Goal: Task Accomplishment & Management: Complete application form

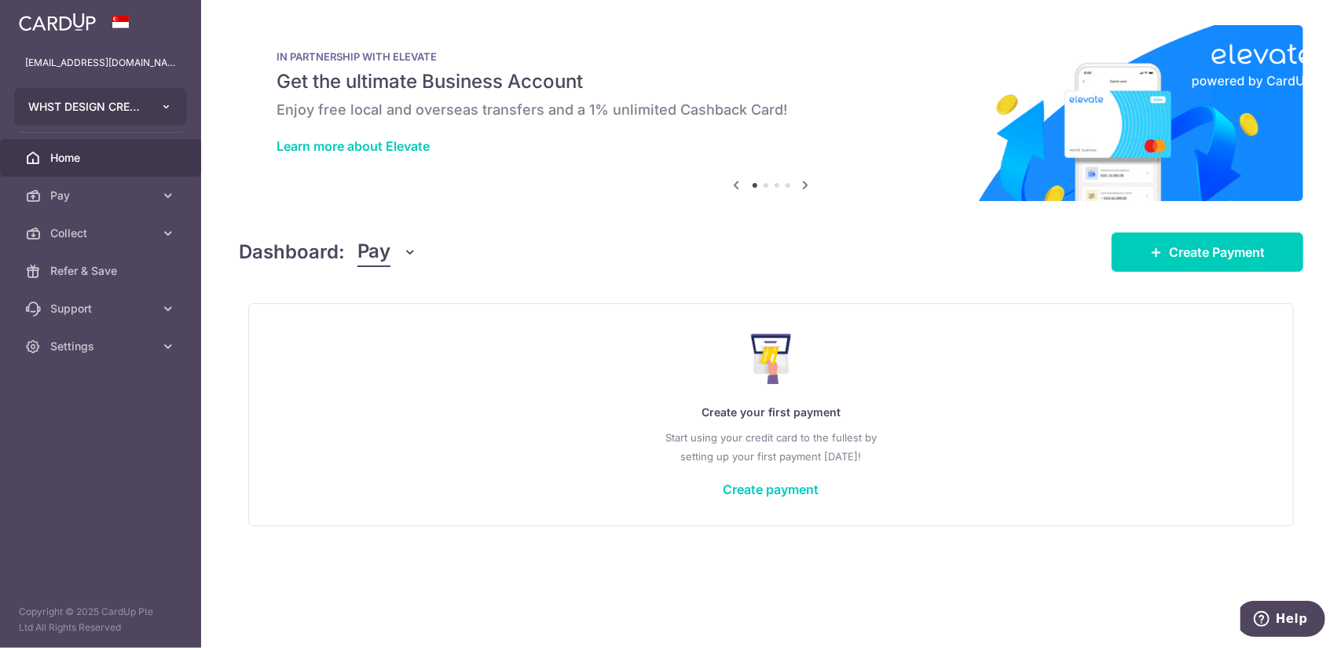
click at [165, 91] on button "WHST DESIGN CREATIVE PTE. LTD." at bounding box center [100, 107] width 173 height 38
click at [160, 103] on icon "button" at bounding box center [166, 107] width 13 height 13
click at [159, 104] on button "WHST DESIGN CREATIVE PTE. LTD." at bounding box center [100, 107] width 173 height 38
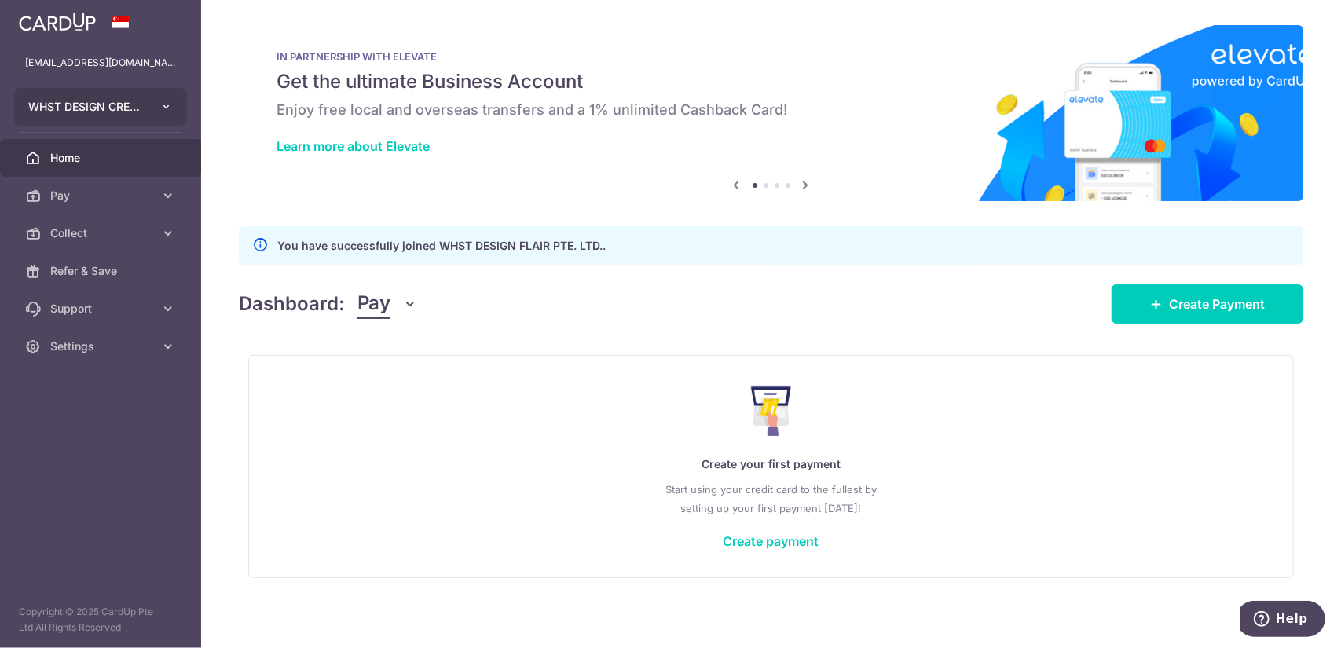
click at [123, 114] on span "WHST DESIGN CREATIVE PTE. LTD." at bounding box center [86, 107] width 116 height 16
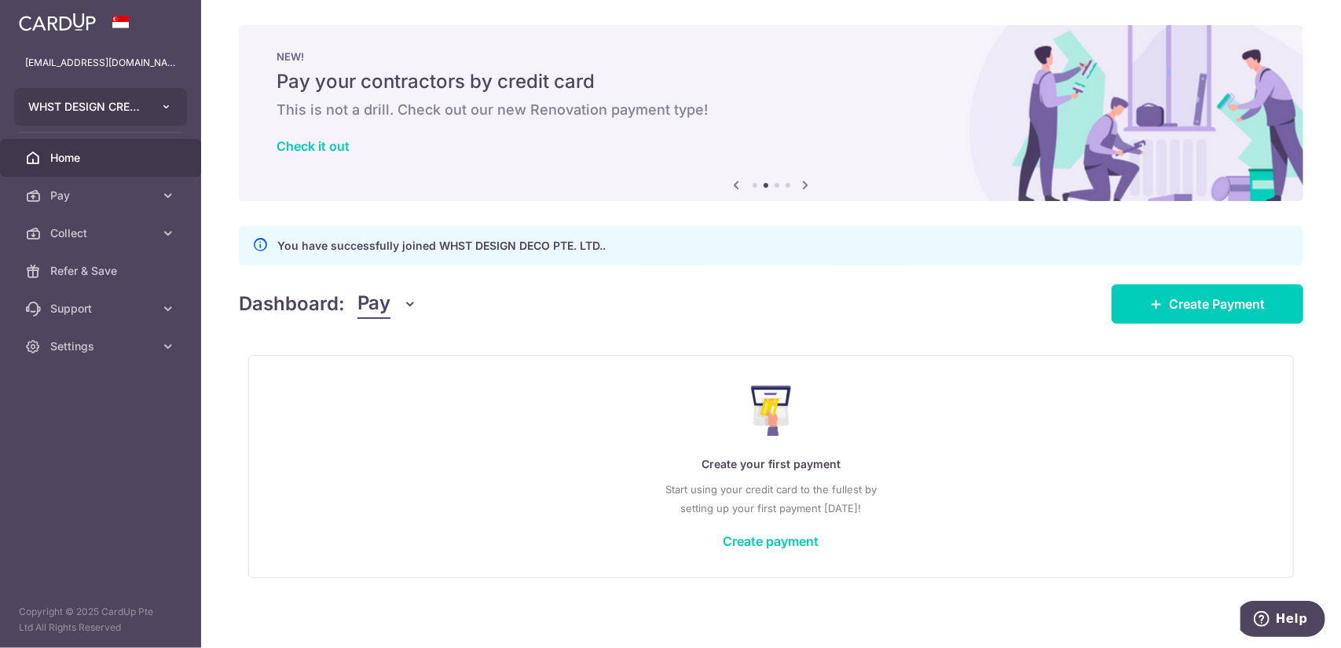
click at [130, 100] on span "WHST DESIGN CREATIVE PTE. LTD." at bounding box center [86, 107] width 116 height 16
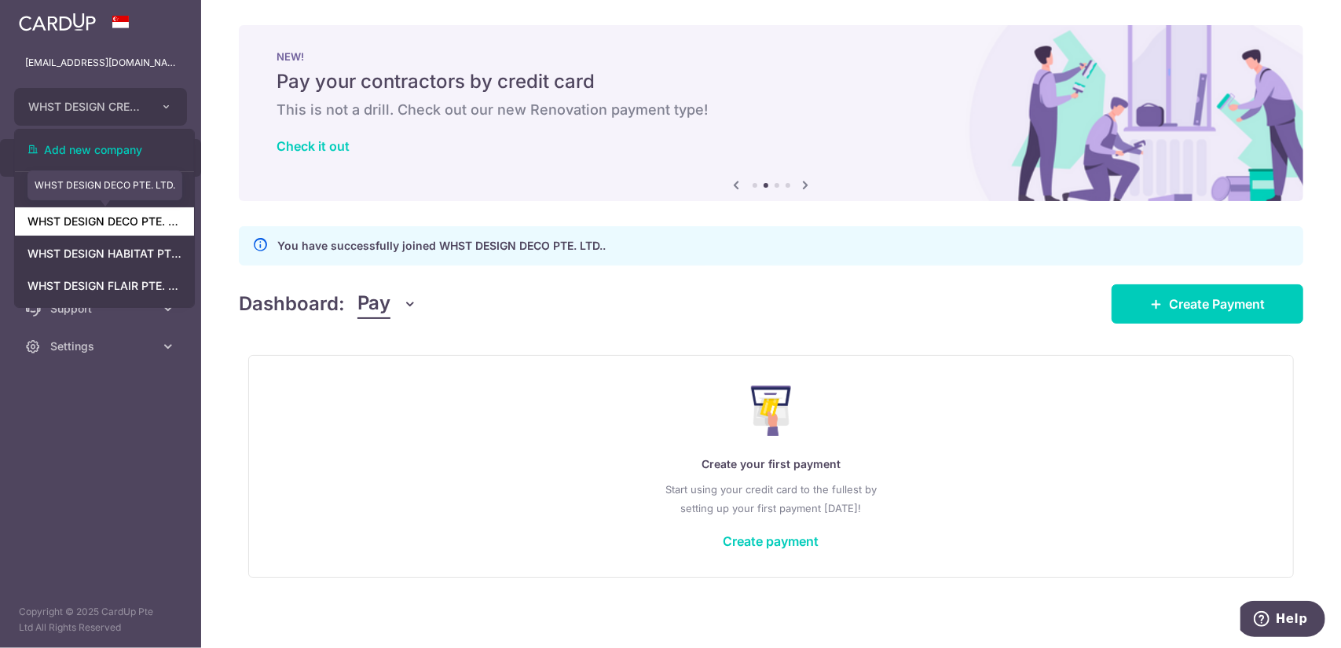
click at [127, 230] on link "WHST DESIGN DECO PTE. LTD." at bounding box center [104, 221] width 179 height 28
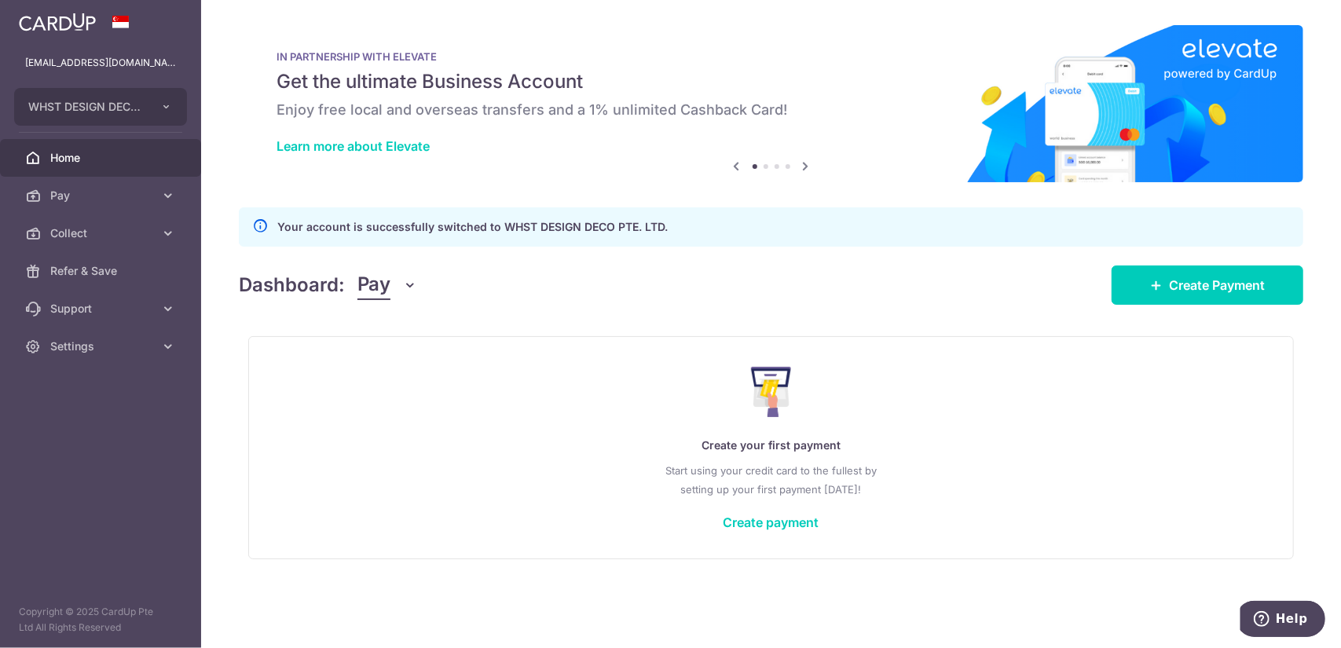
click at [406, 293] on button "Pay" at bounding box center [387, 285] width 60 height 30
click at [414, 376] on link "Collect" at bounding box center [439, 367] width 163 height 38
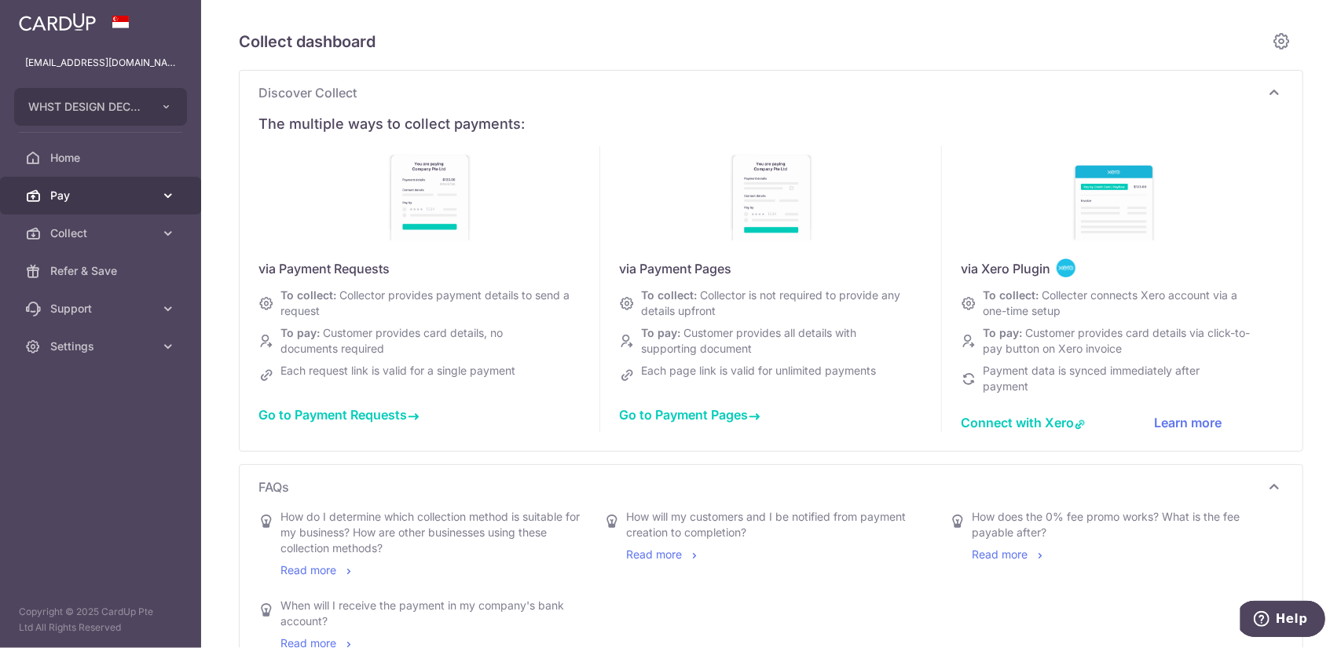
click at [139, 203] on link "Pay" at bounding box center [100, 196] width 201 height 38
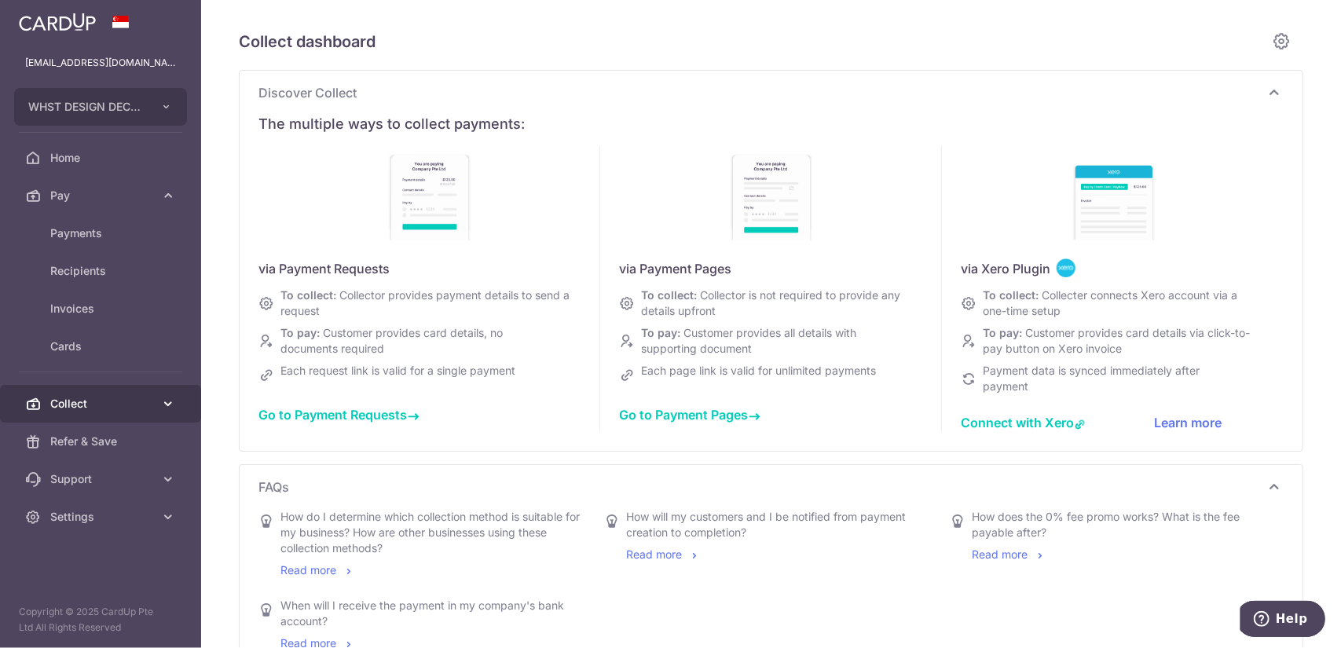
click at [93, 397] on span "Collect" at bounding box center [102, 404] width 104 height 16
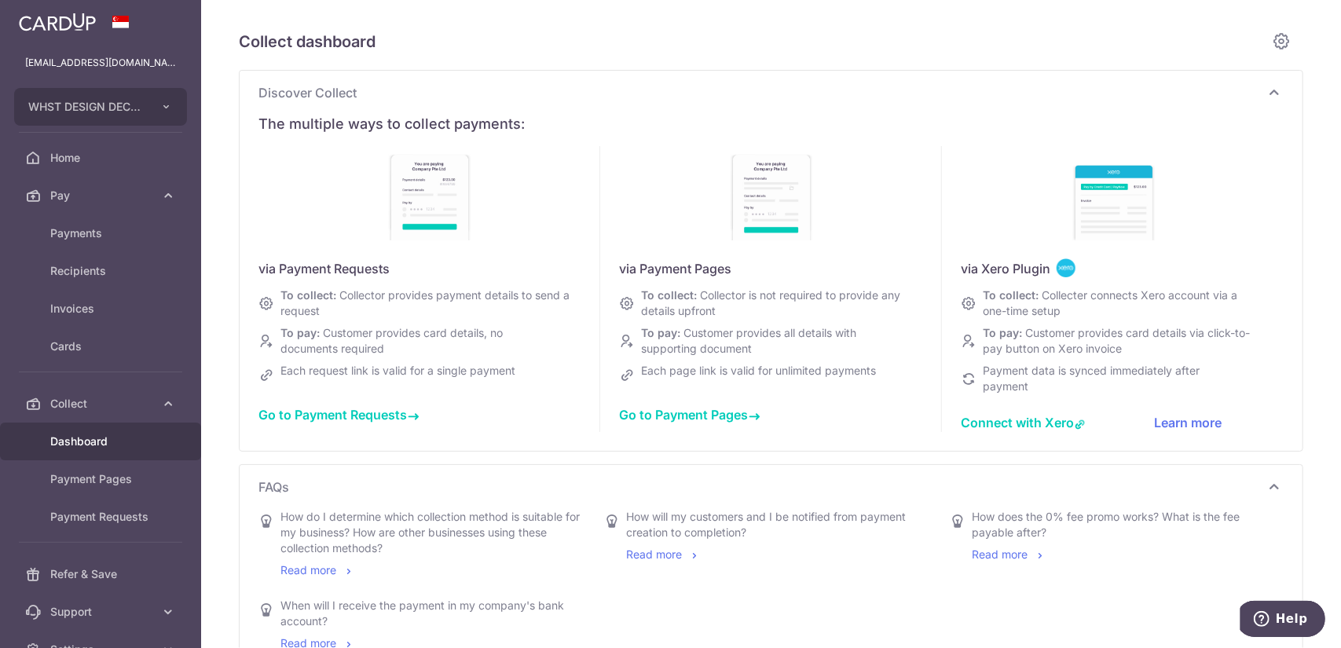
click at [96, 440] on span "Dashboard" at bounding box center [102, 442] width 104 height 16
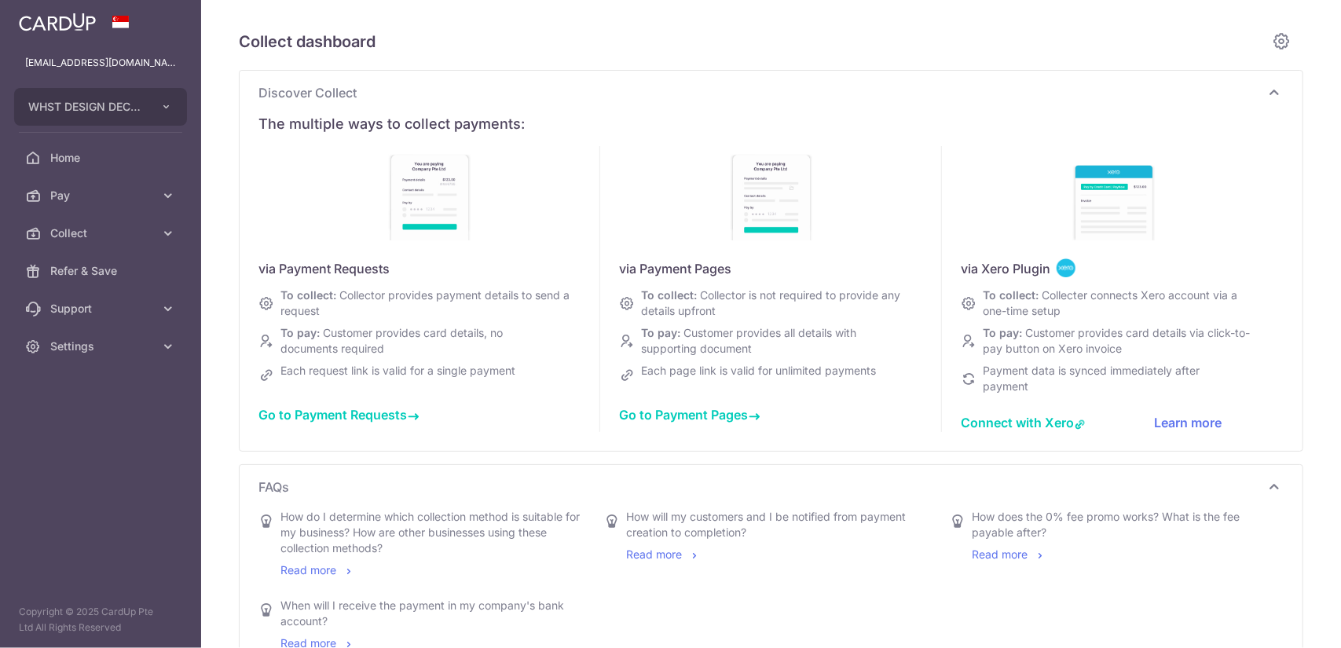
type input "August 2025"
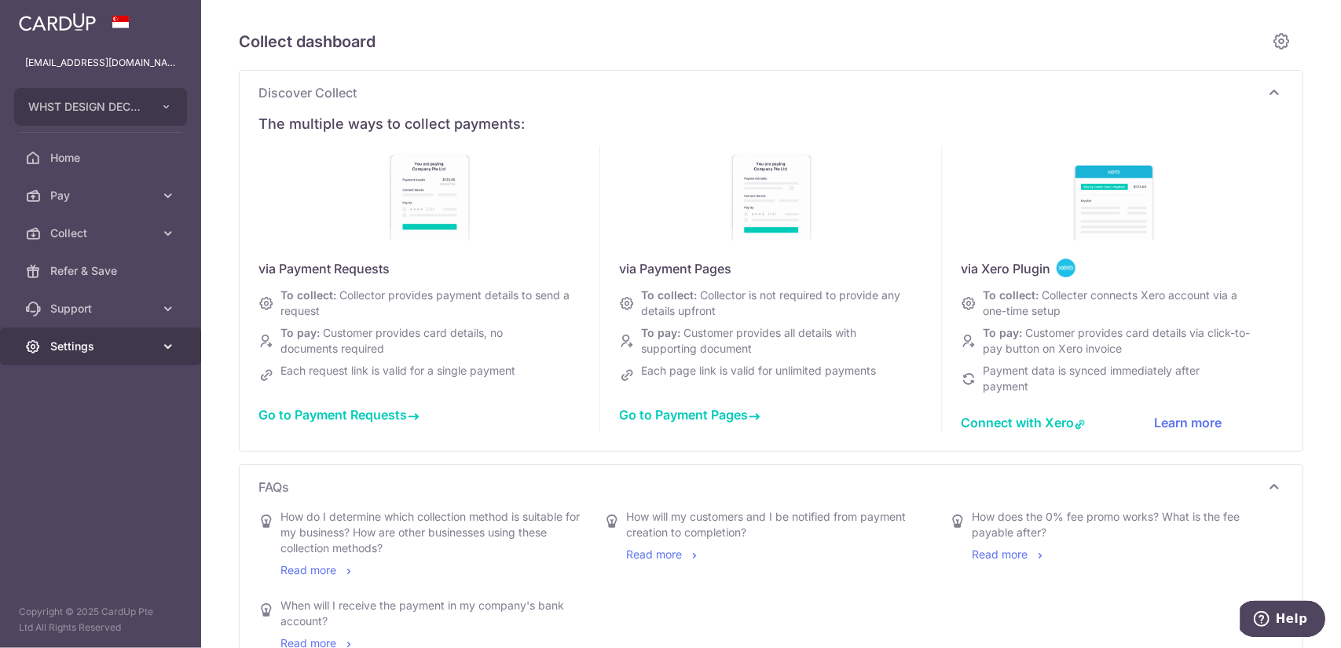
click at [115, 340] on span "Settings" at bounding box center [102, 346] width 104 height 16
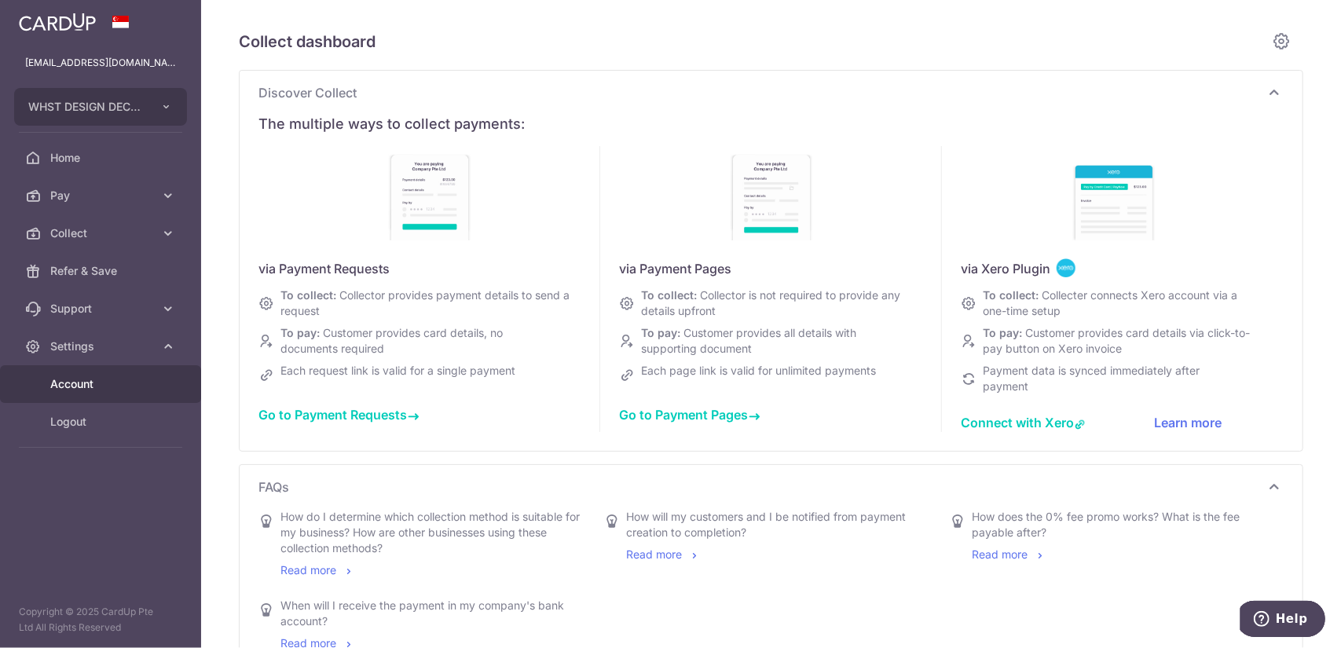
click at [123, 372] on link "Account" at bounding box center [100, 384] width 201 height 38
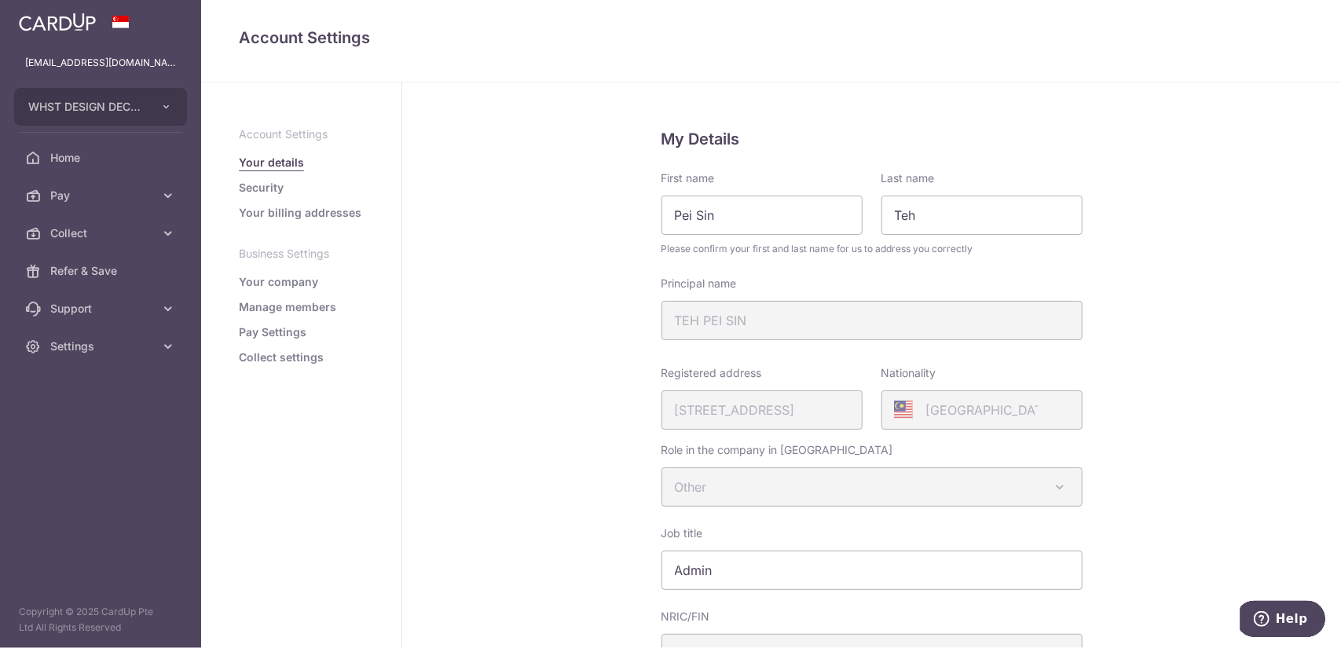
click at [281, 309] on link "Manage members" at bounding box center [287, 307] width 97 height 16
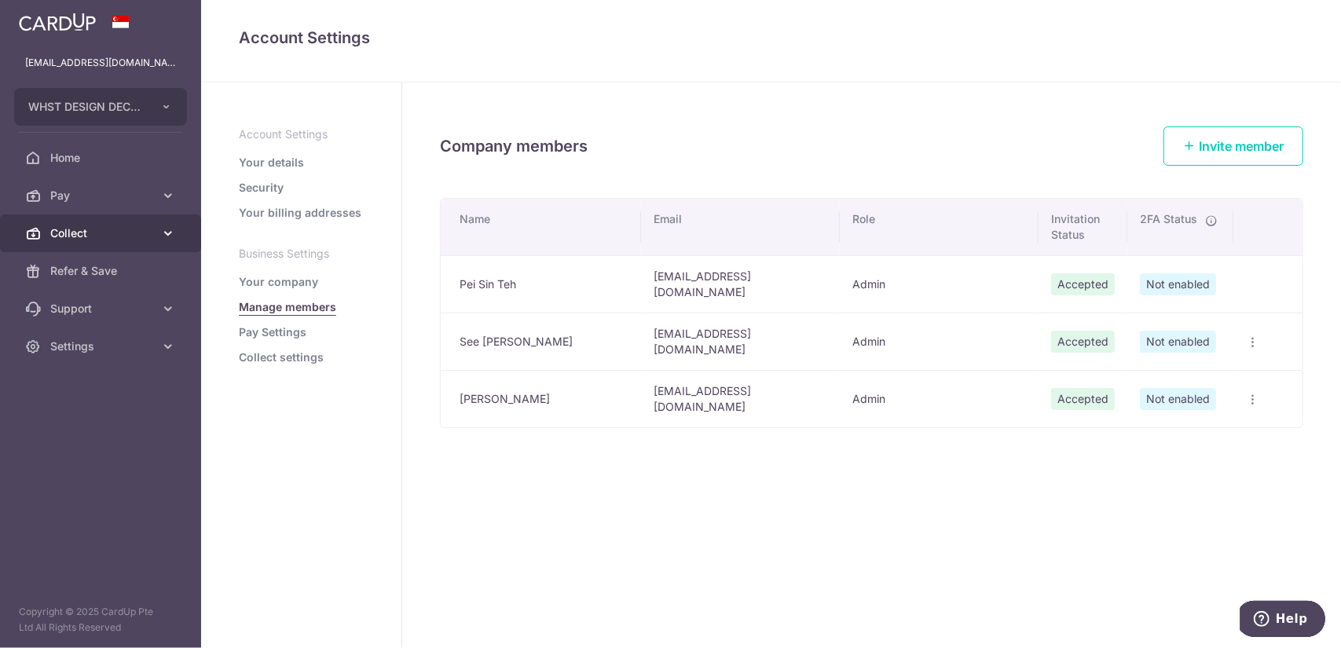
click at [148, 233] on span "Collect" at bounding box center [102, 233] width 104 height 16
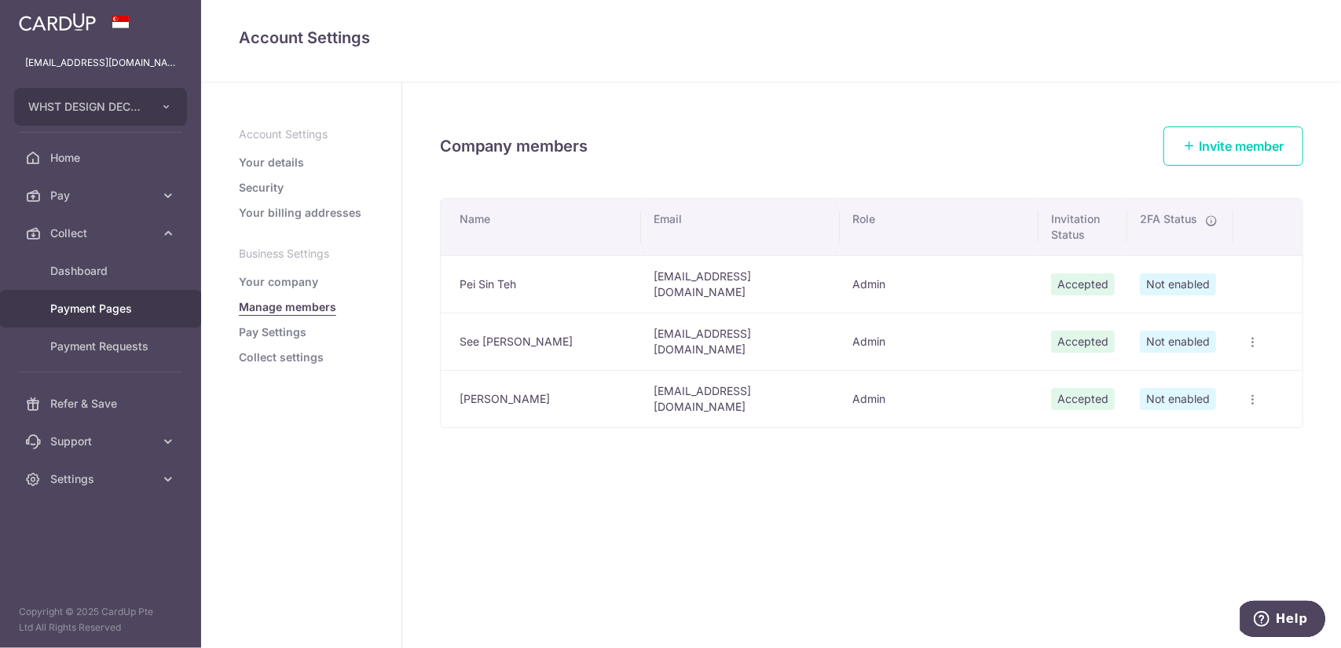
click at [95, 302] on span "Payment Pages" at bounding box center [102, 309] width 104 height 16
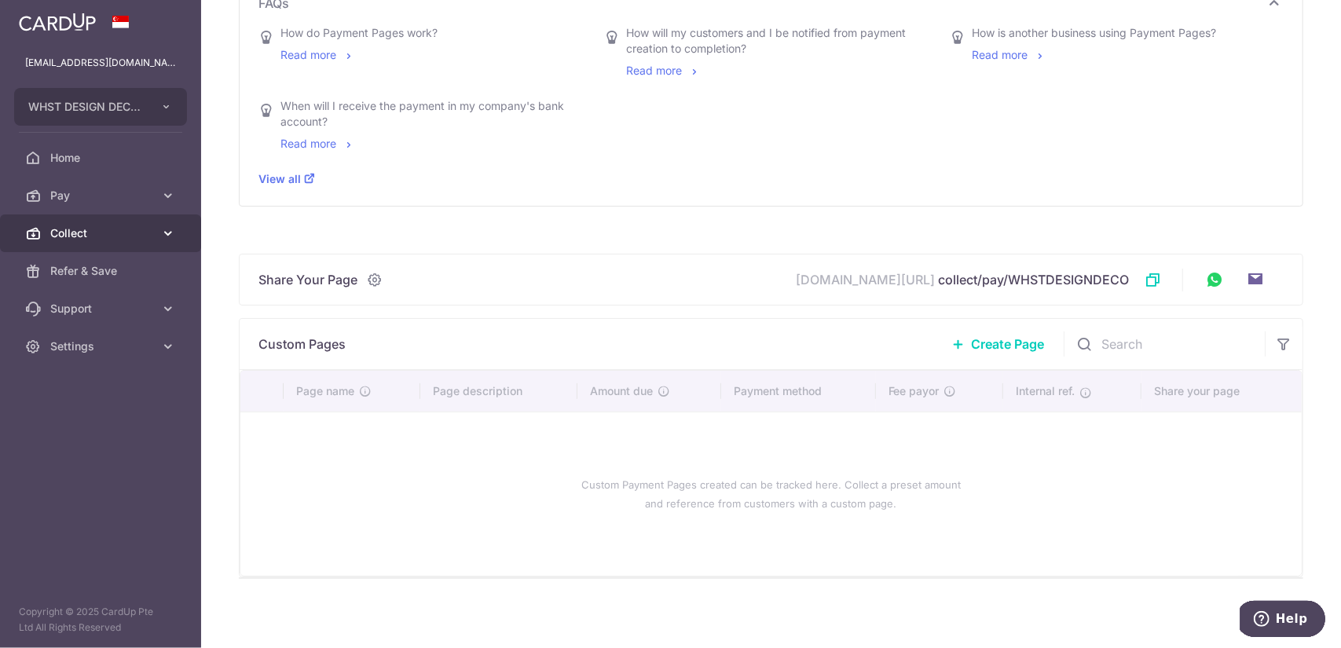
click at [169, 229] on icon at bounding box center [168, 233] width 16 height 16
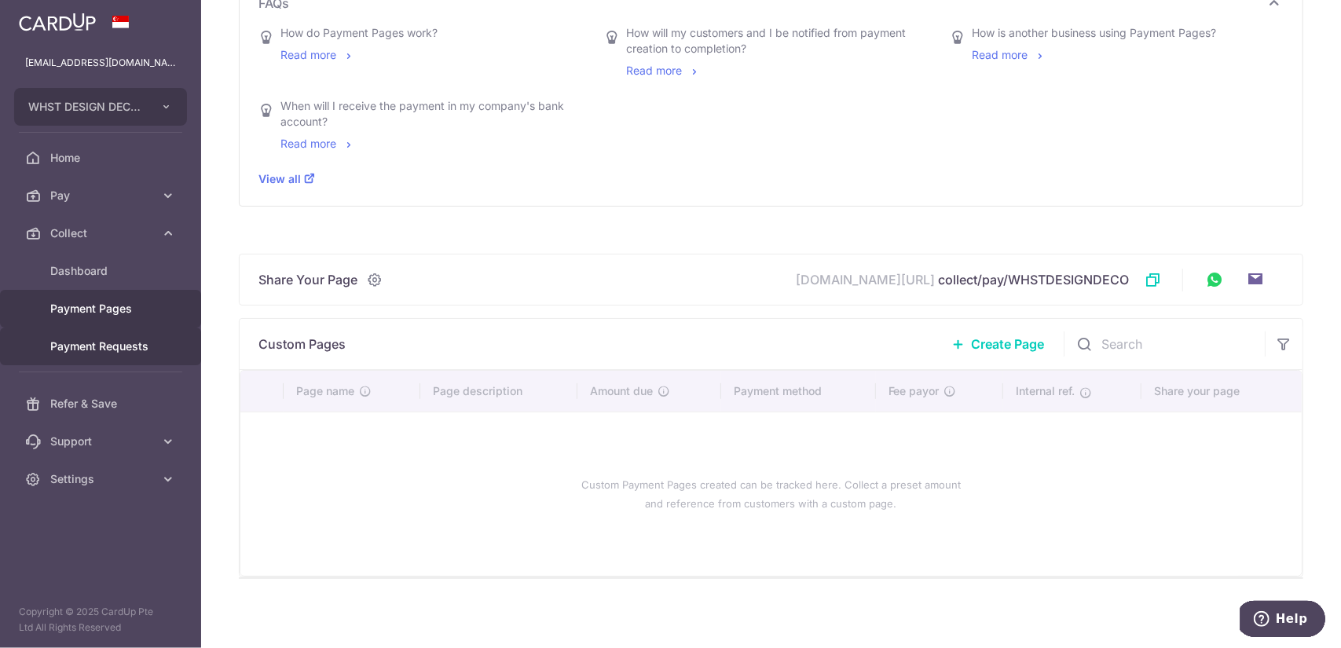
click at [159, 349] on link "Payment Requests" at bounding box center [100, 346] width 201 height 38
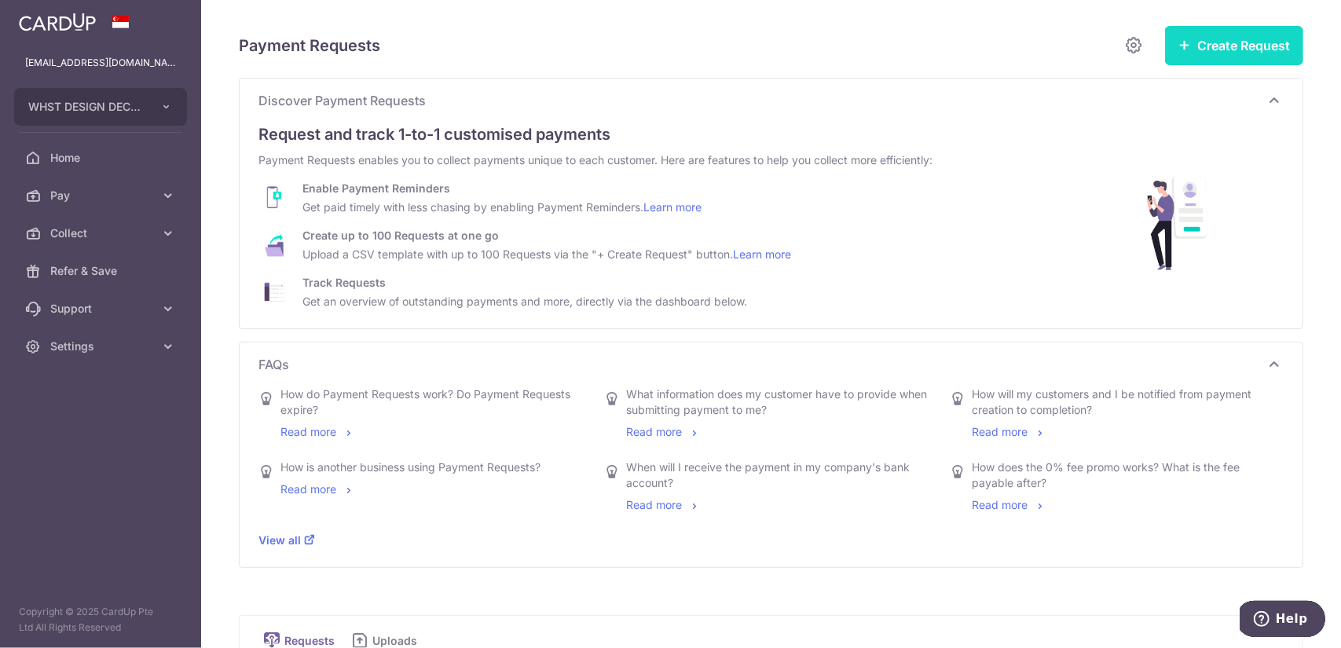
click at [1199, 43] on button "Create Request" at bounding box center [1234, 45] width 138 height 39
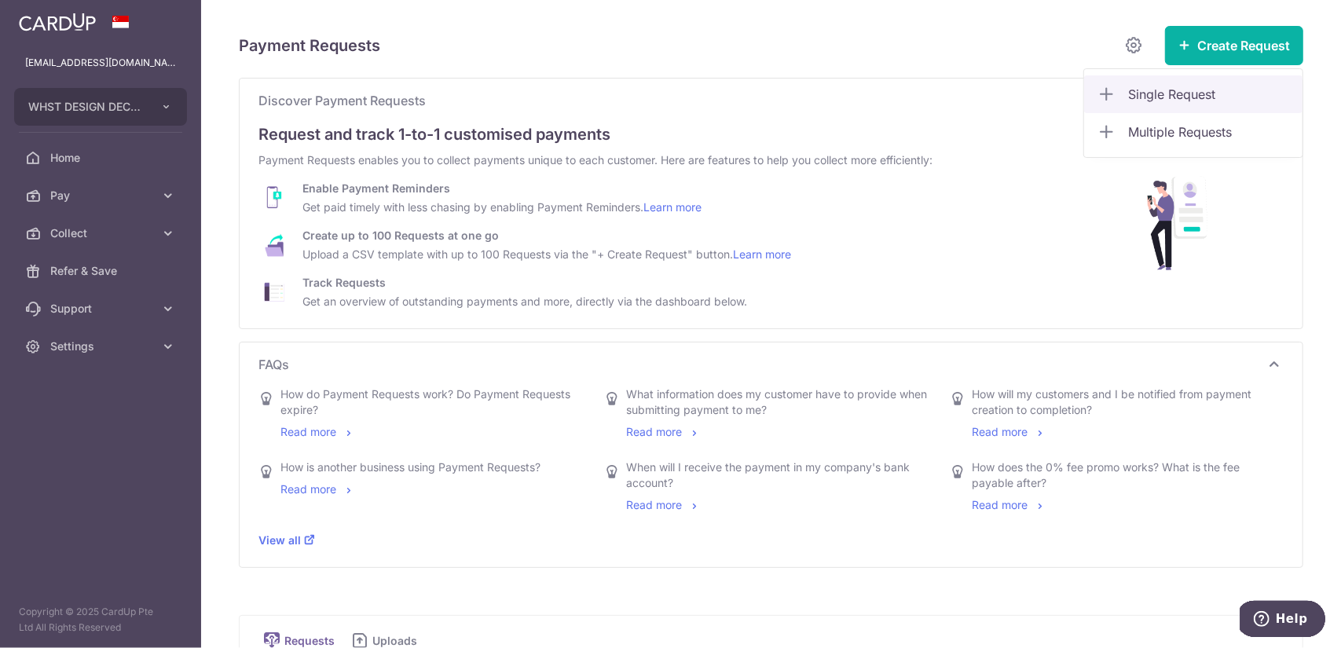
click at [1169, 96] on span "Single Request" at bounding box center [1209, 94] width 162 height 19
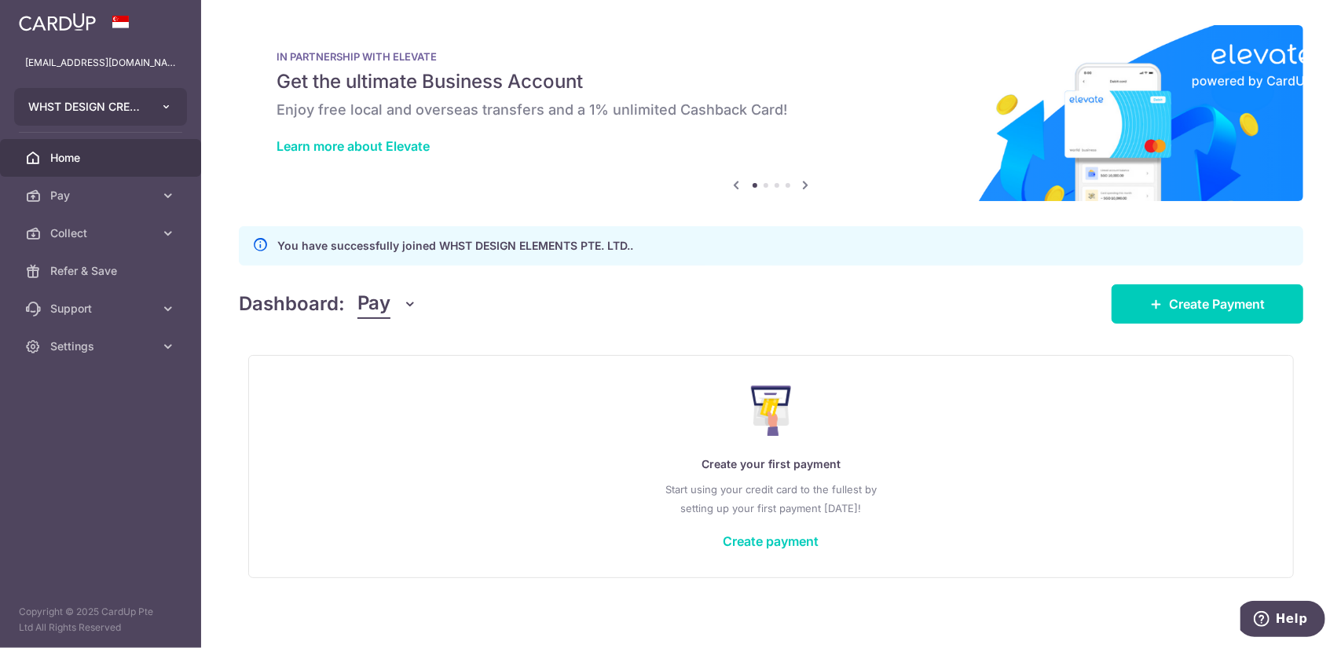
click at [144, 125] on button "WHST DESIGN CREATIVE PTE. LTD." at bounding box center [100, 107] width 173 height 38
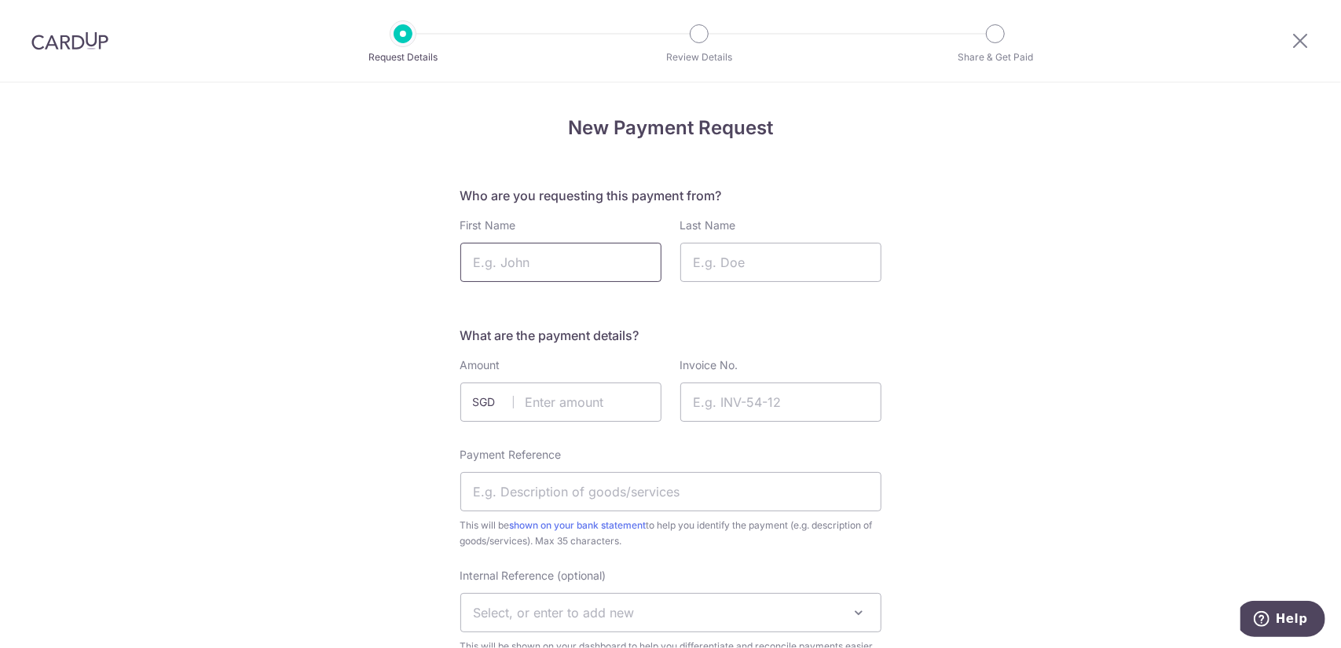
click at [569, 262] on input "First Name" at bounding box center [560, 262] width 201 height 39
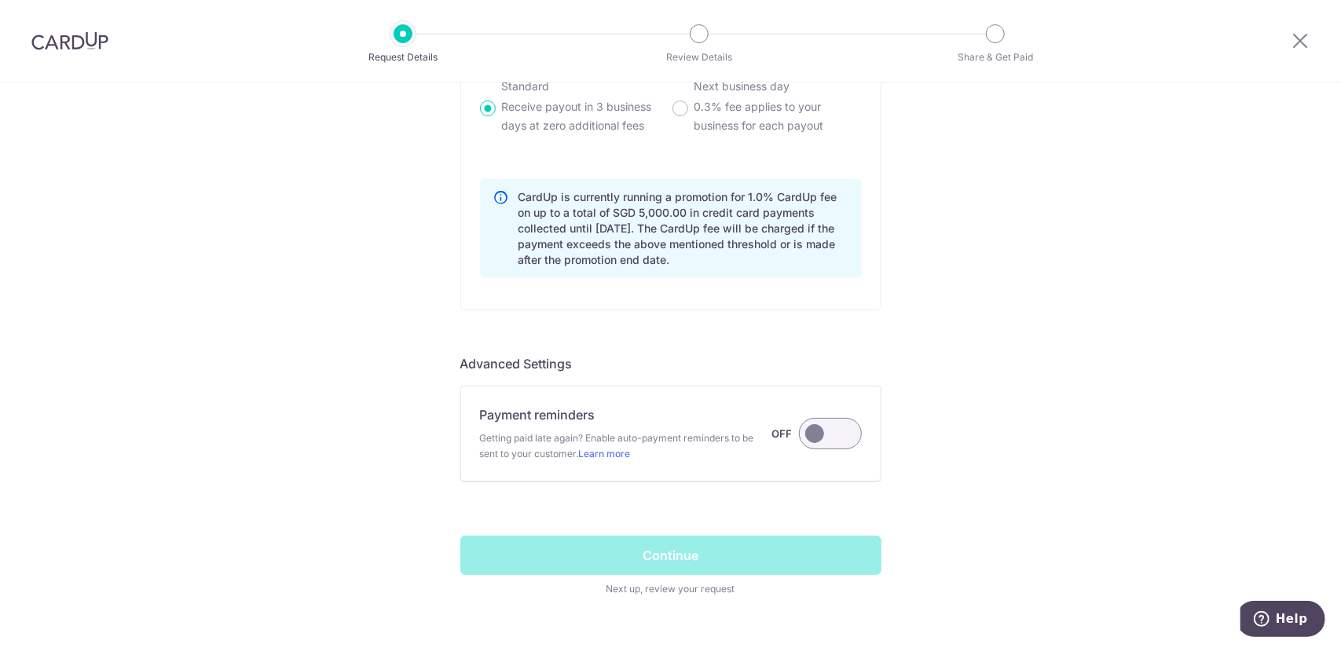
scroll to position [1154, 0]
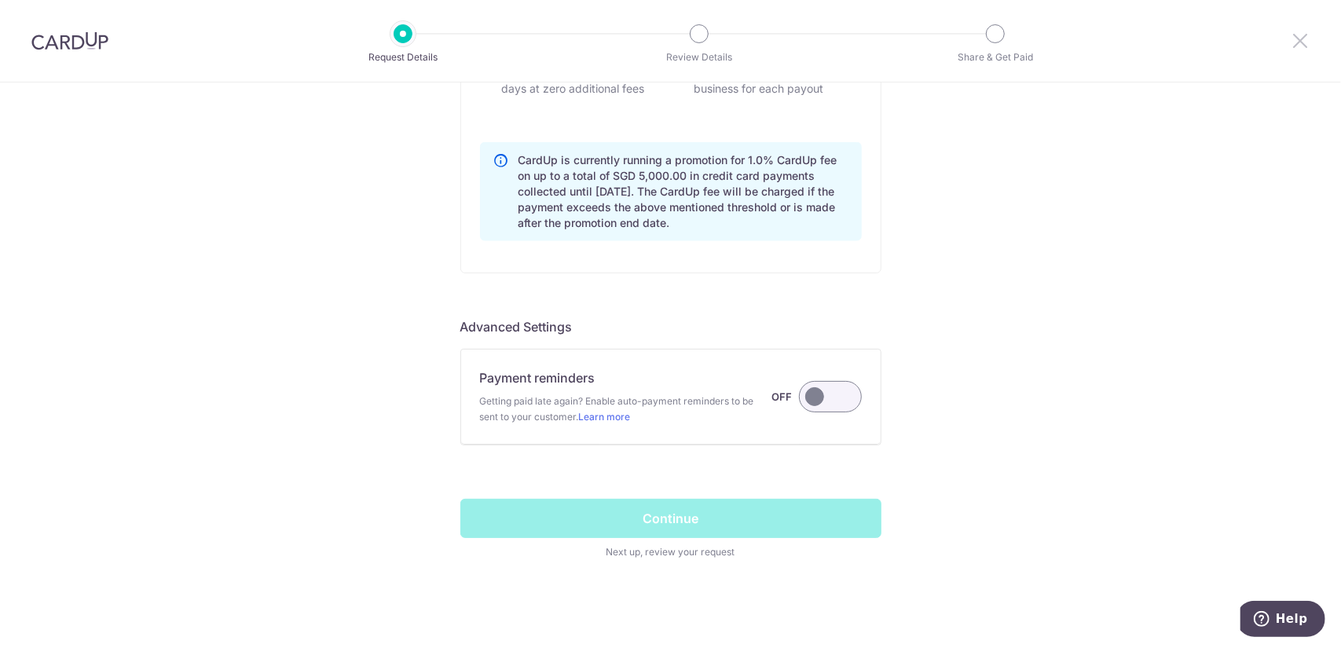
click at [1293, 42] on icon at bounding box center [1299, 41] width 19 height 20
